Goal: Task Accomplishment & Management: Manage account settings

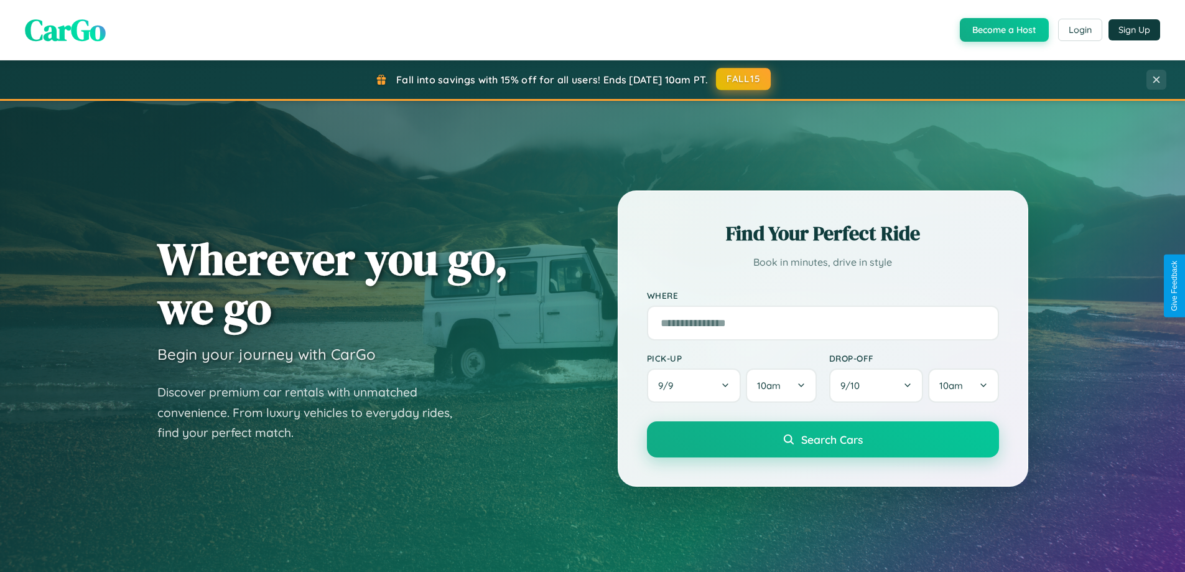
click at [744, 79] on button "FALL15" at bounding box center [743, 79] width 55 height 22
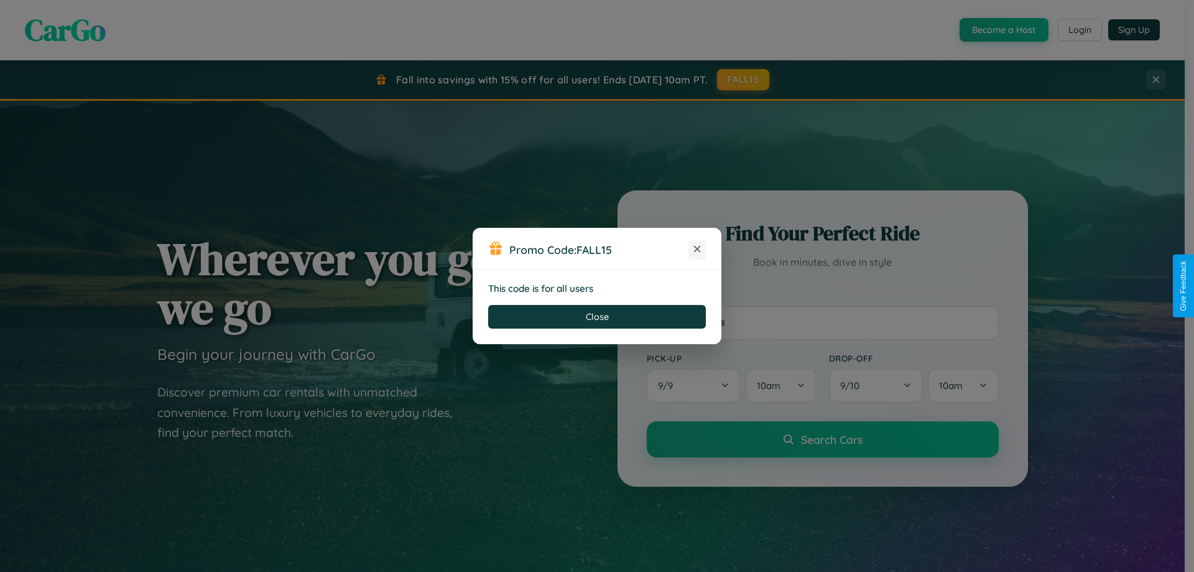
click at [697, 249] on icon at bounding box center [697, 249] width 12 height 12
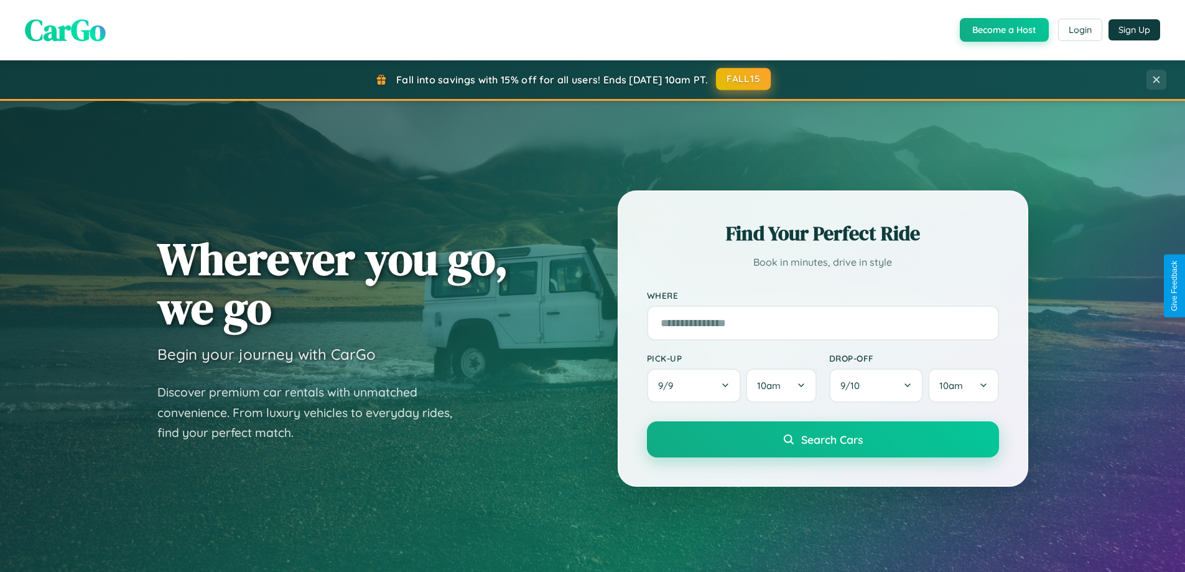
click at [744, 80] on button "FALL15" at bounding box center [743, 79] width 55 height 22
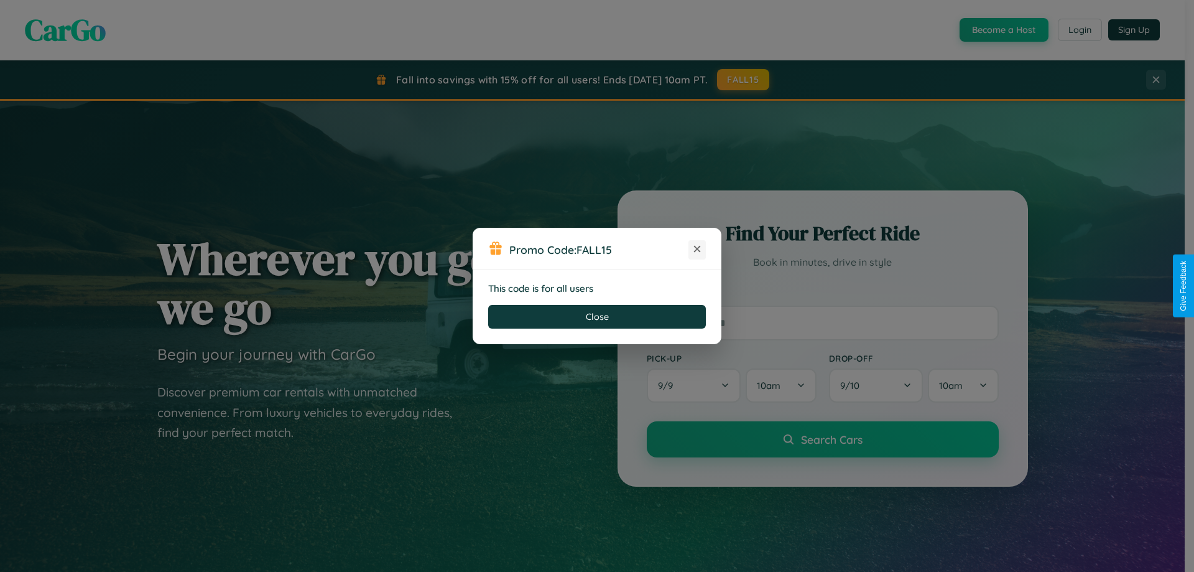
click at [697, 249] on icon at bounding box center [697, 249] width 12 height 12
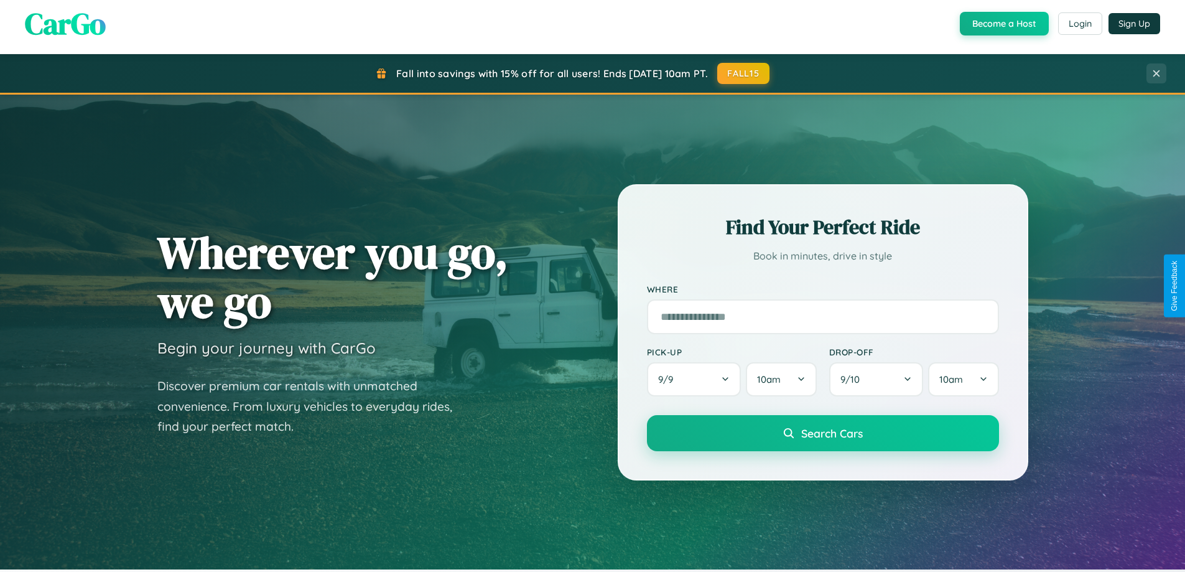
scroll to position [269, 0]
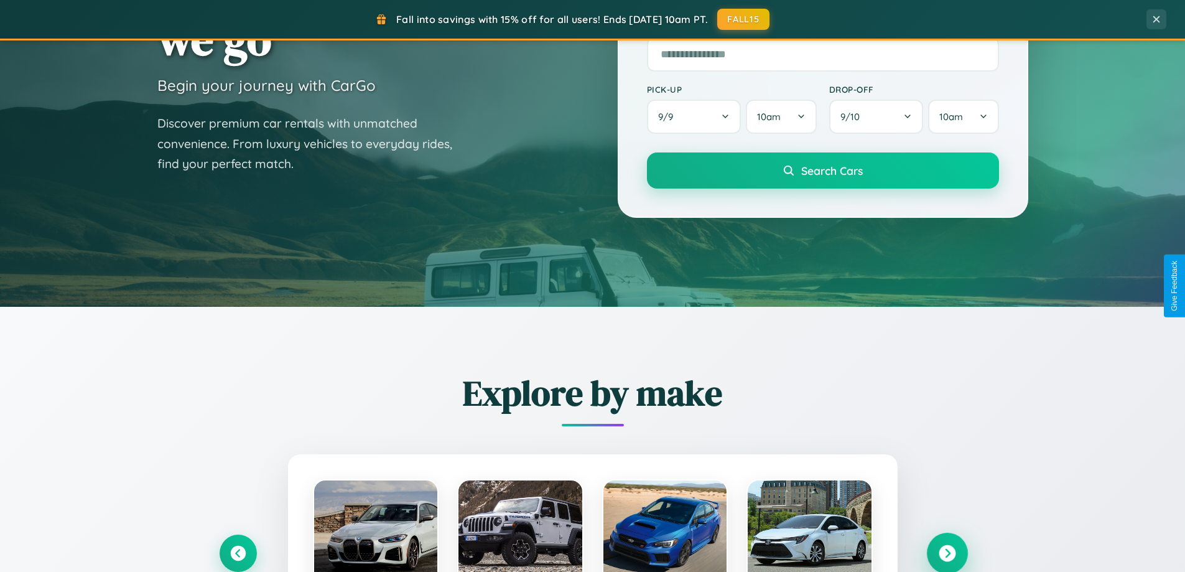
click at [947, 553] on icon at bounding box center [947, 553] width 17 height 17
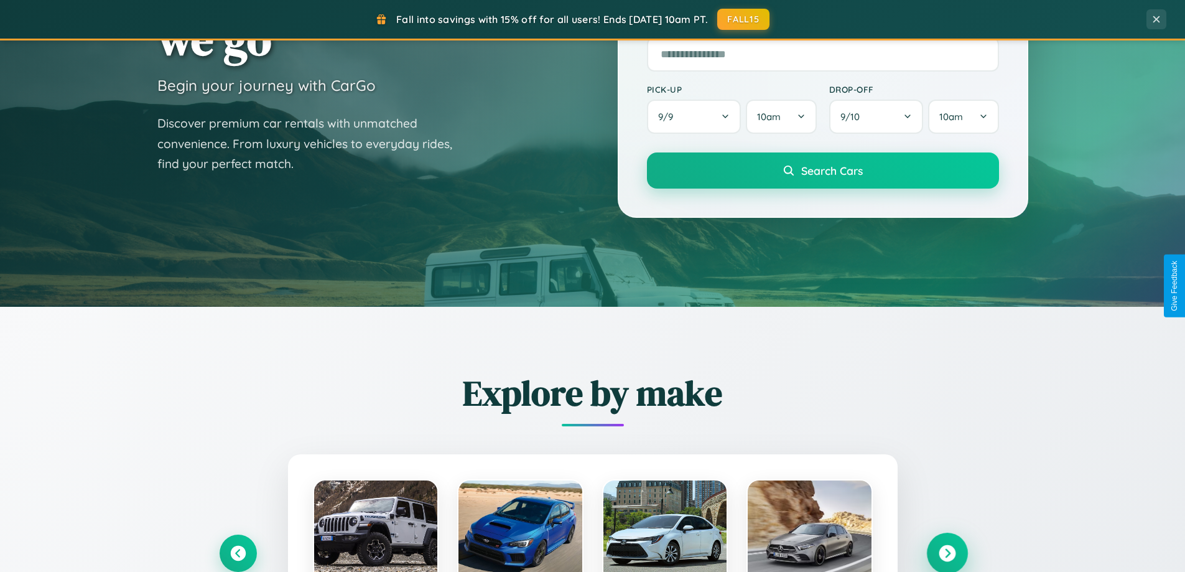
click at [947, 552] on icon at bounding box center [947, 553] width 17 height 17
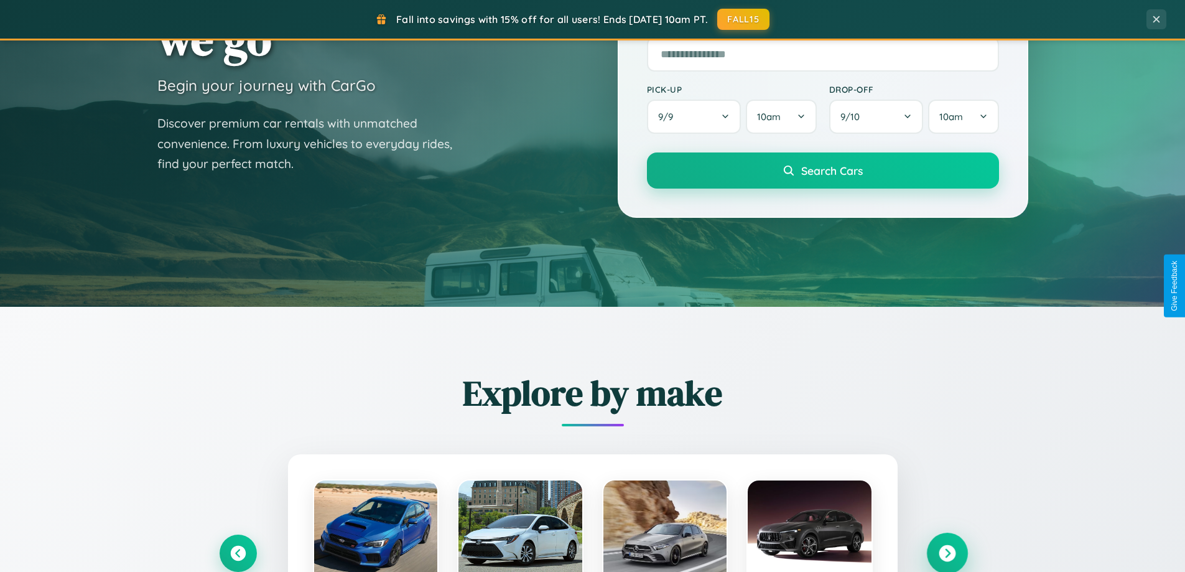
click at [947, 552] on icon at bounding box center [947, 553] width 17 height 17
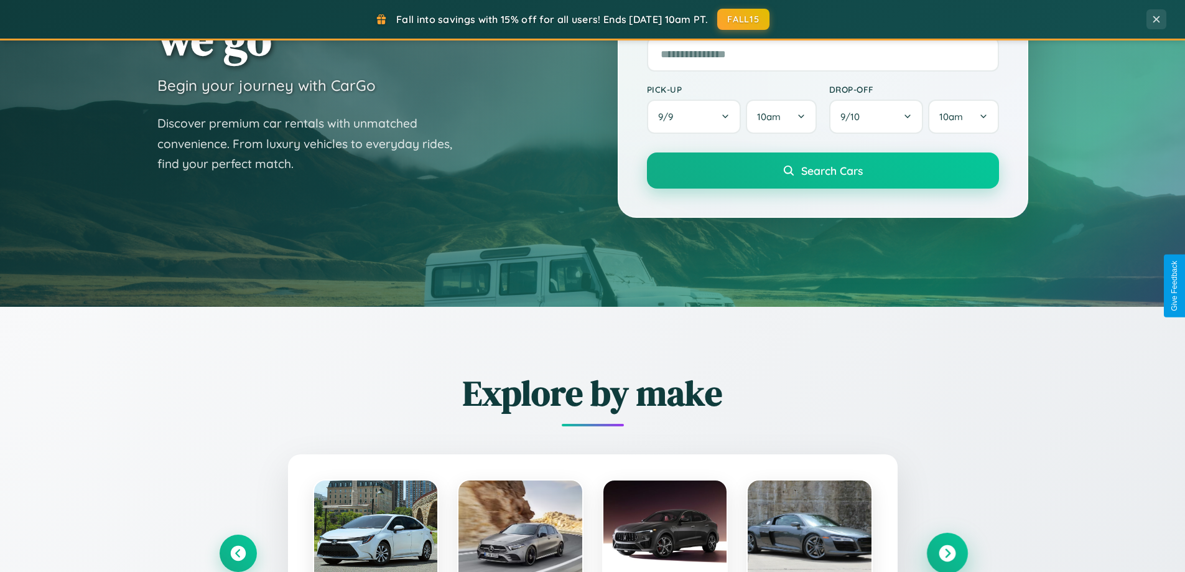
click at [947, 552] on icon at bounding box center [947, 553] width 17 height 17
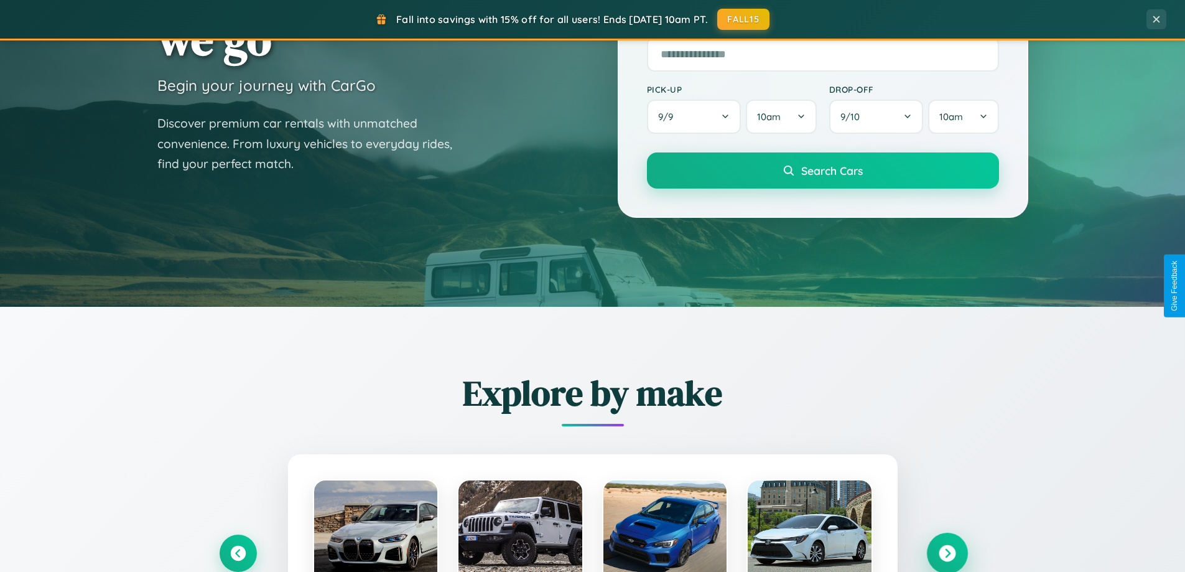
scroll to position [0, 0]
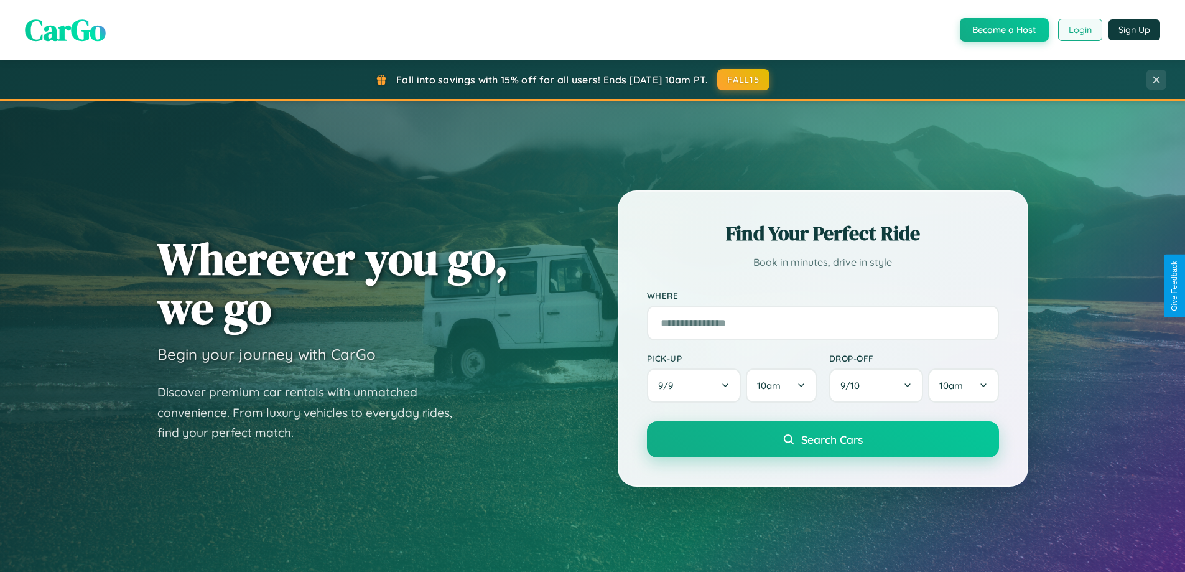
click at [1079, 30] on button "Login" at bounding box center [1080, 30] width 44 height 22
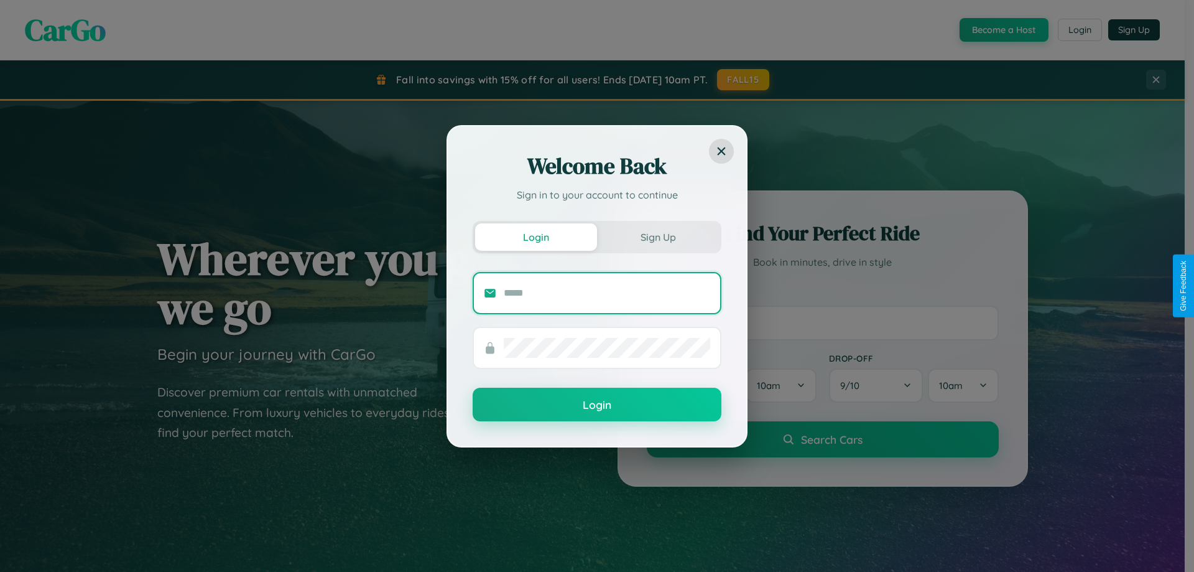
click at [607, 292] on input "text" at bounding box center [607, 293] width 207 height 20
type input "**********"
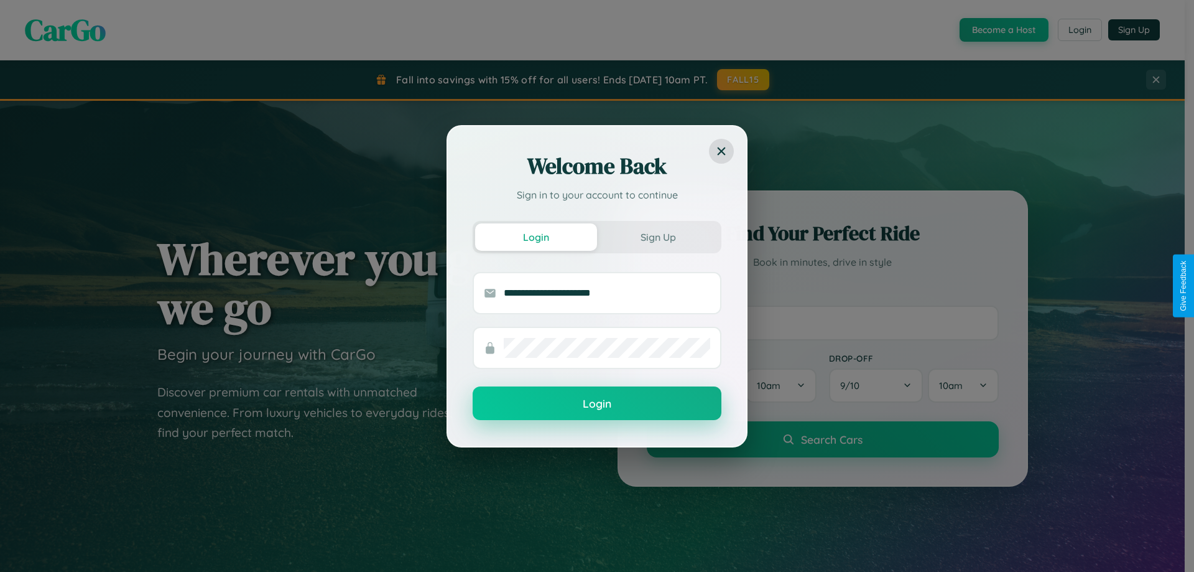
click at [597, 404] on button "Login" at bounding box center [597, 403] width 249 height 34
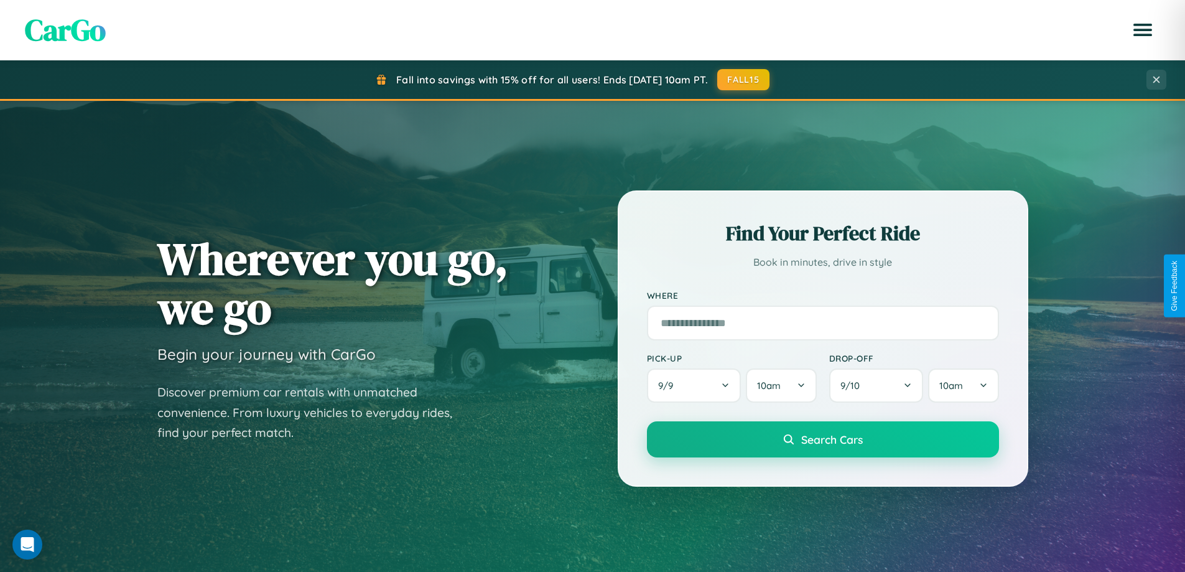
scroll to position [536, 0]
